Goal: Find specific page/section: Find specific page/section

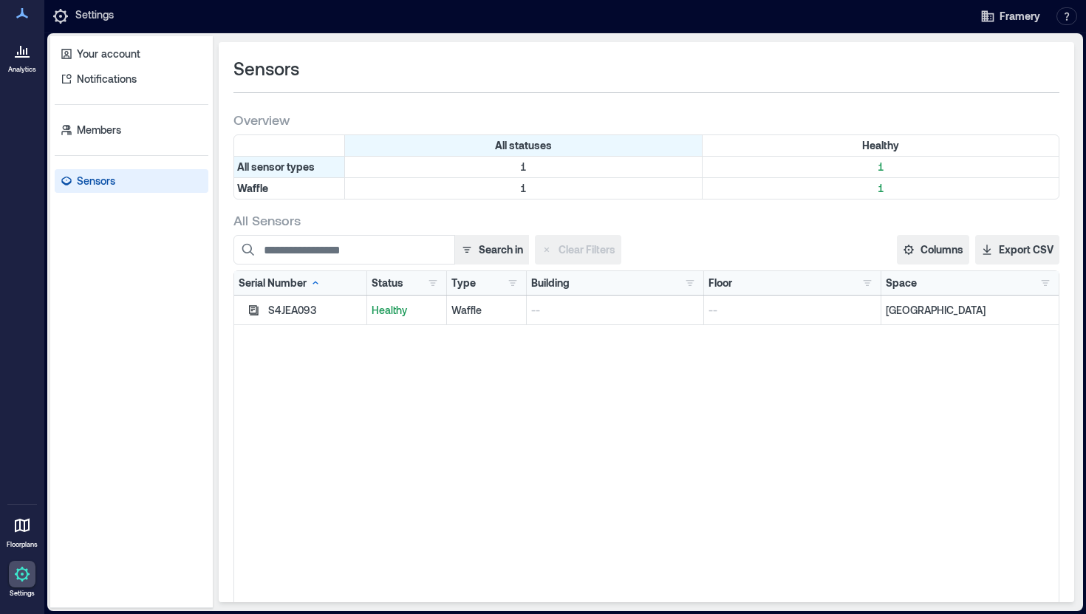
click at [22, 63] on div at bounding box center [22, 50] width 27 height 27
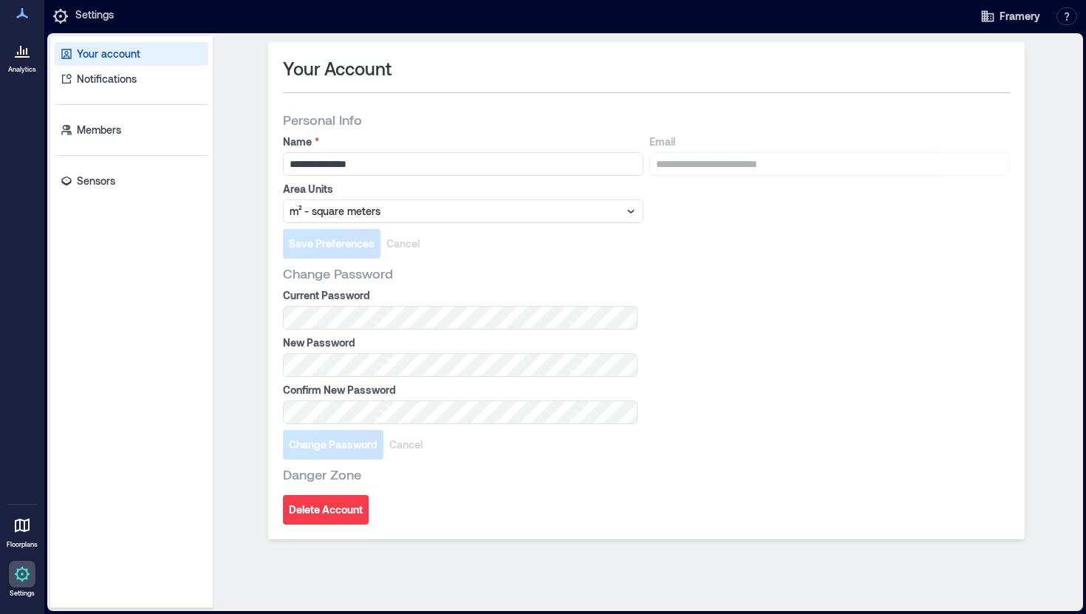
click at [18, 529] on icon at bounding box center [22, 526] width 15 height 14
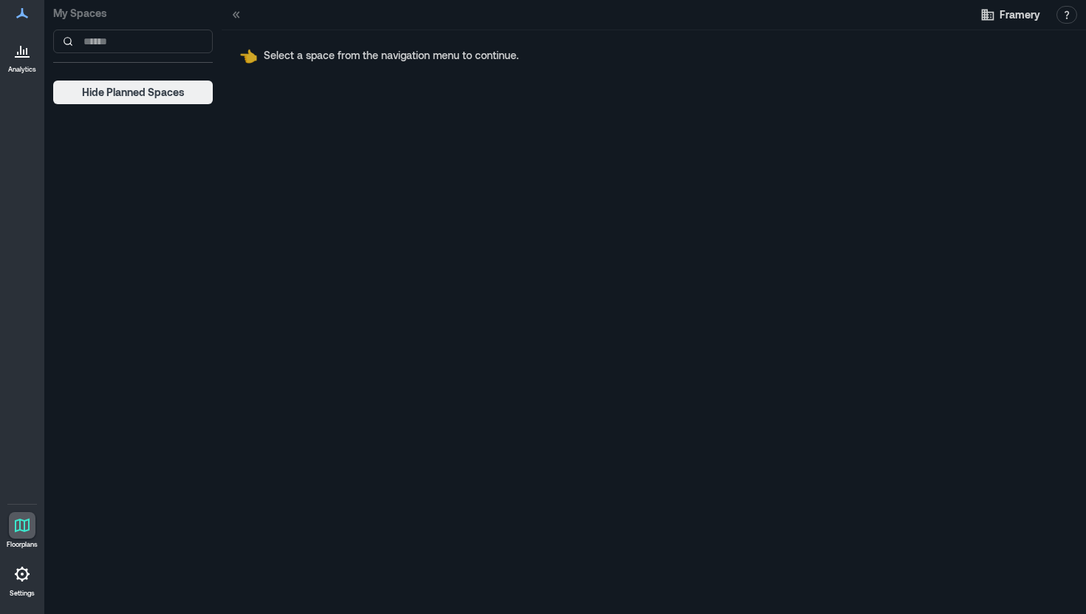
click at [26, 17] on icon at bounding box center [22, 13] width 18 height 18
